Goal: Task Accomplishment & Management: Manage account settings

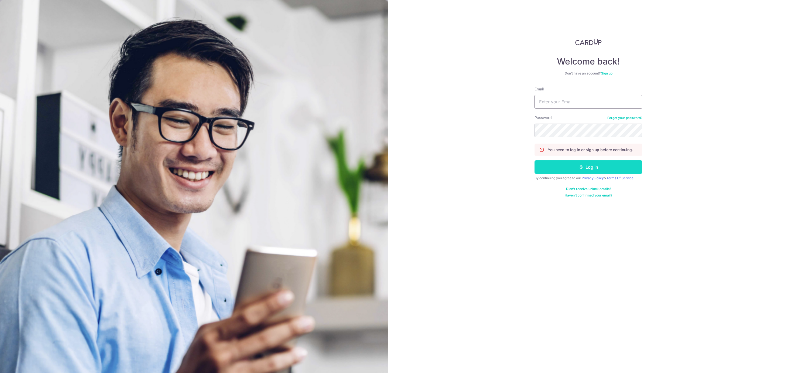
type input "[PERSON_NAME][EMAIL_ADDRESS][DOMAIN_NAME]"
click at [595, 169] on button "Log in" at bounding box center [589, 166] width 108 height 13
